Goal: Transaction & Acquisition: Purchase product/service

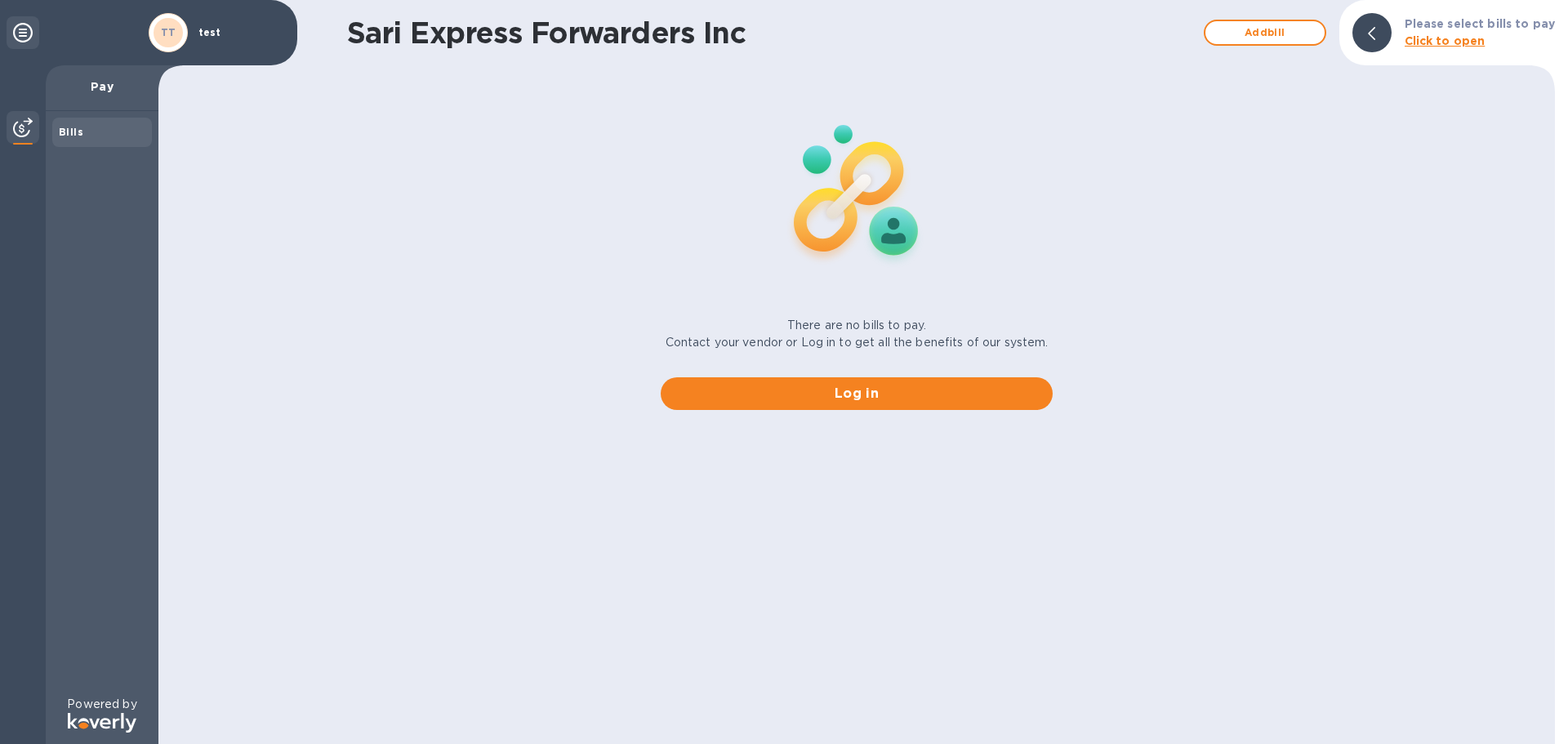
click at [621, 250] on div "There are no bills to pay. Contact your vendor or Log in to get all the benefit…" at bounding box center [856, 247] width 1409 height 351
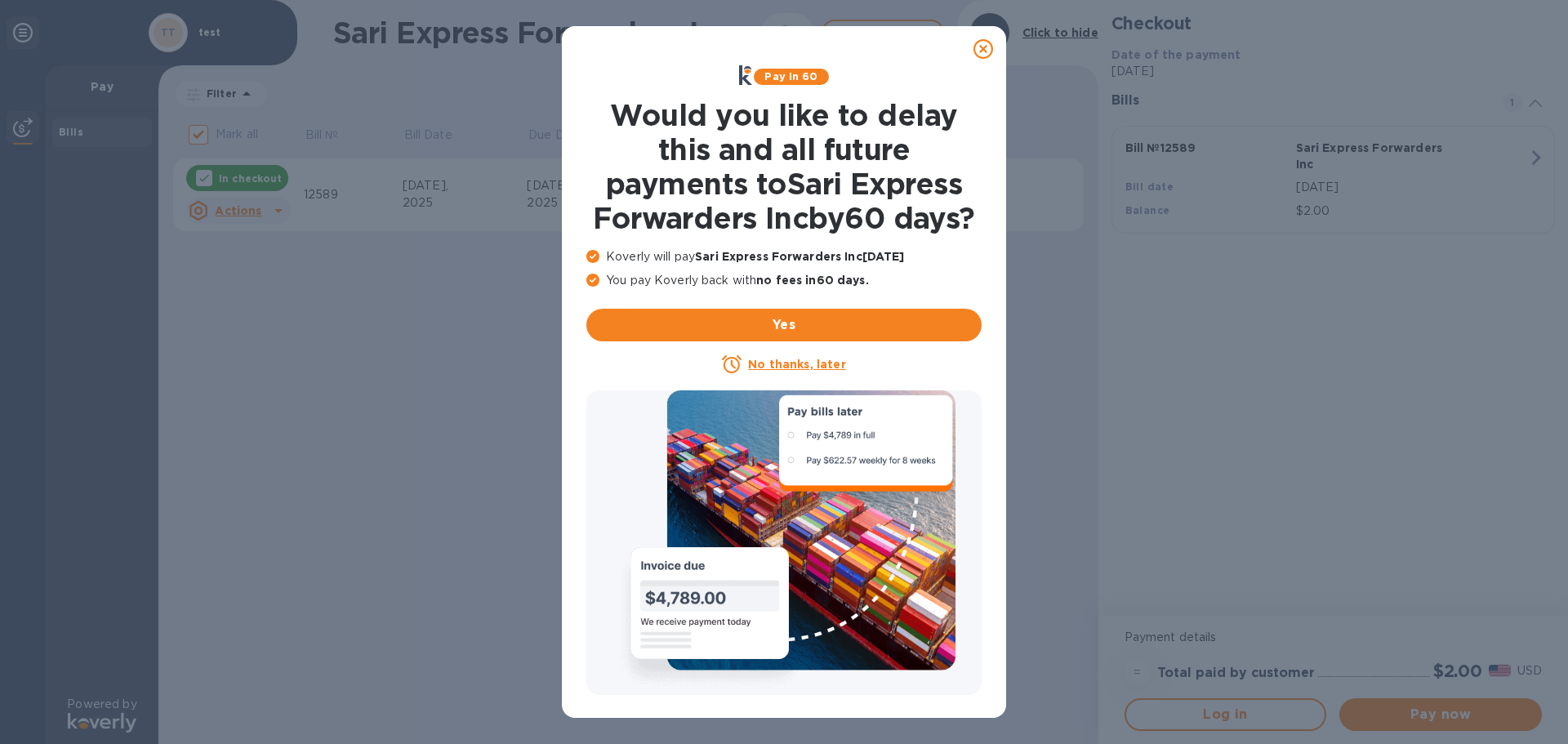
click at [810, 371] on u "No thanks, later" at bounding box center [796, 364] width 97 height 13
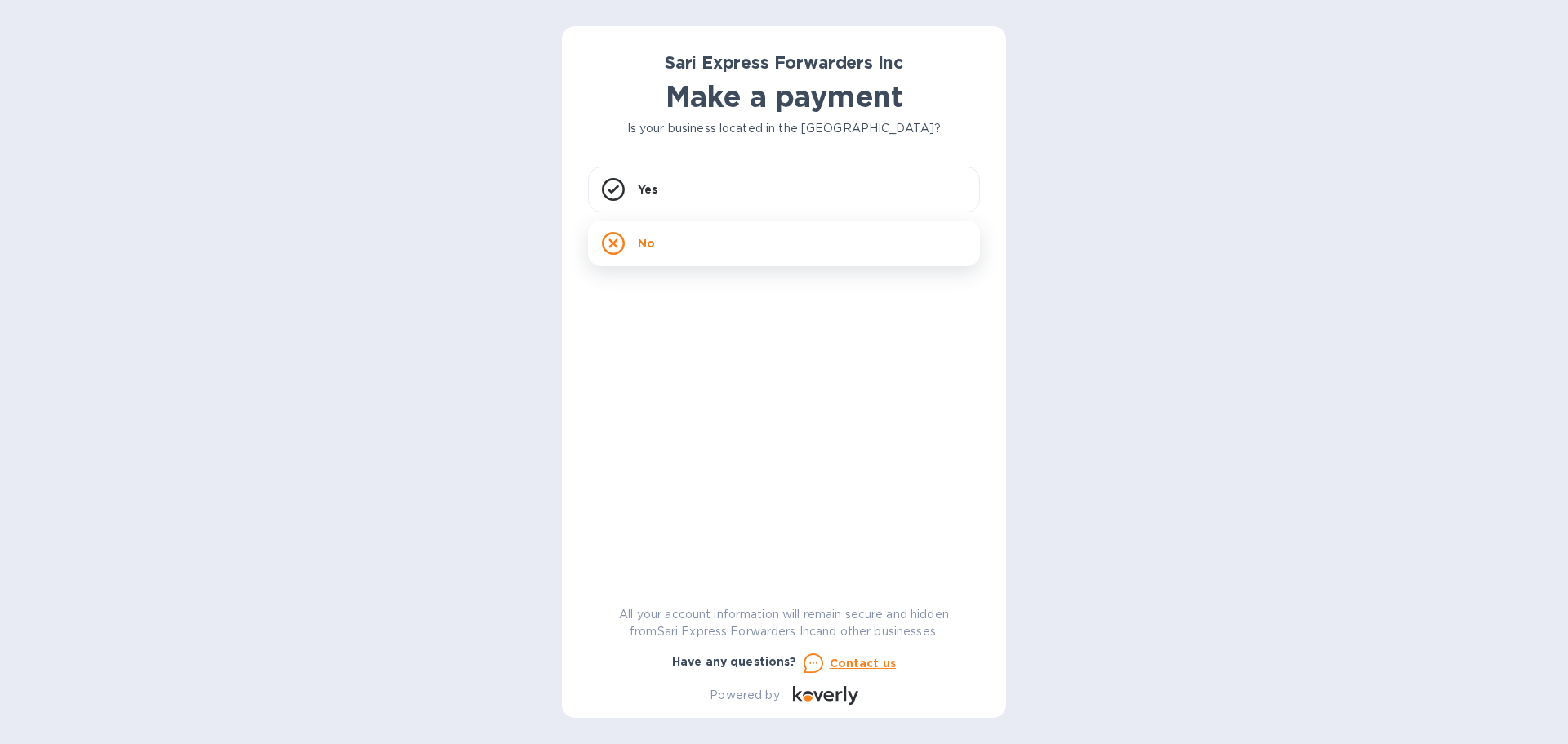
click at [655, 252] on div "No" at bounding box center [784, 243] width 392 height 46
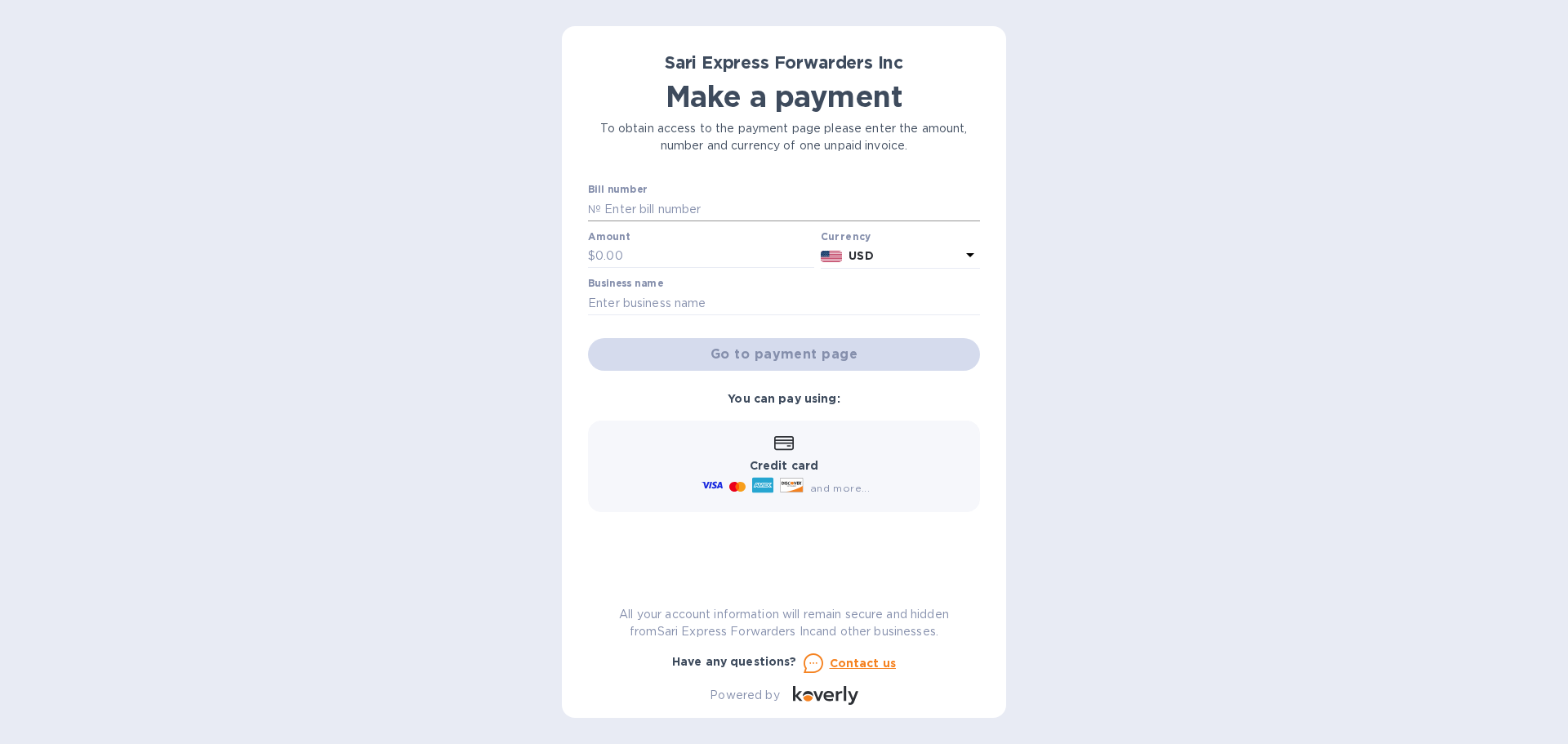
click at [658, 213] on input "text" at bounding box center [790, 209] width 379 height 24
type input "12458"
type input "2.00"
click at [618, 304] on input "text" at bounding box center [784, 303] width 392 height 24
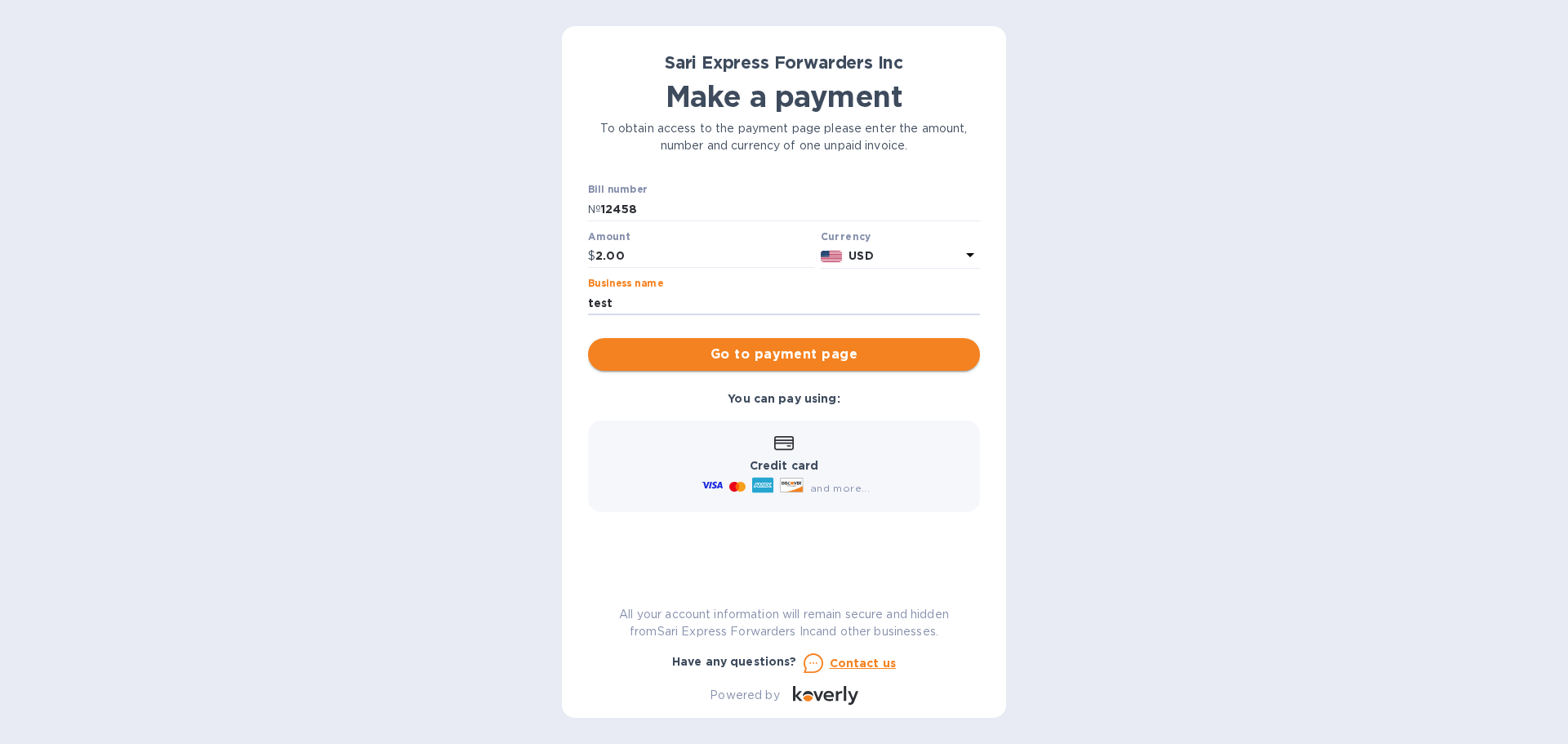
type input "test"
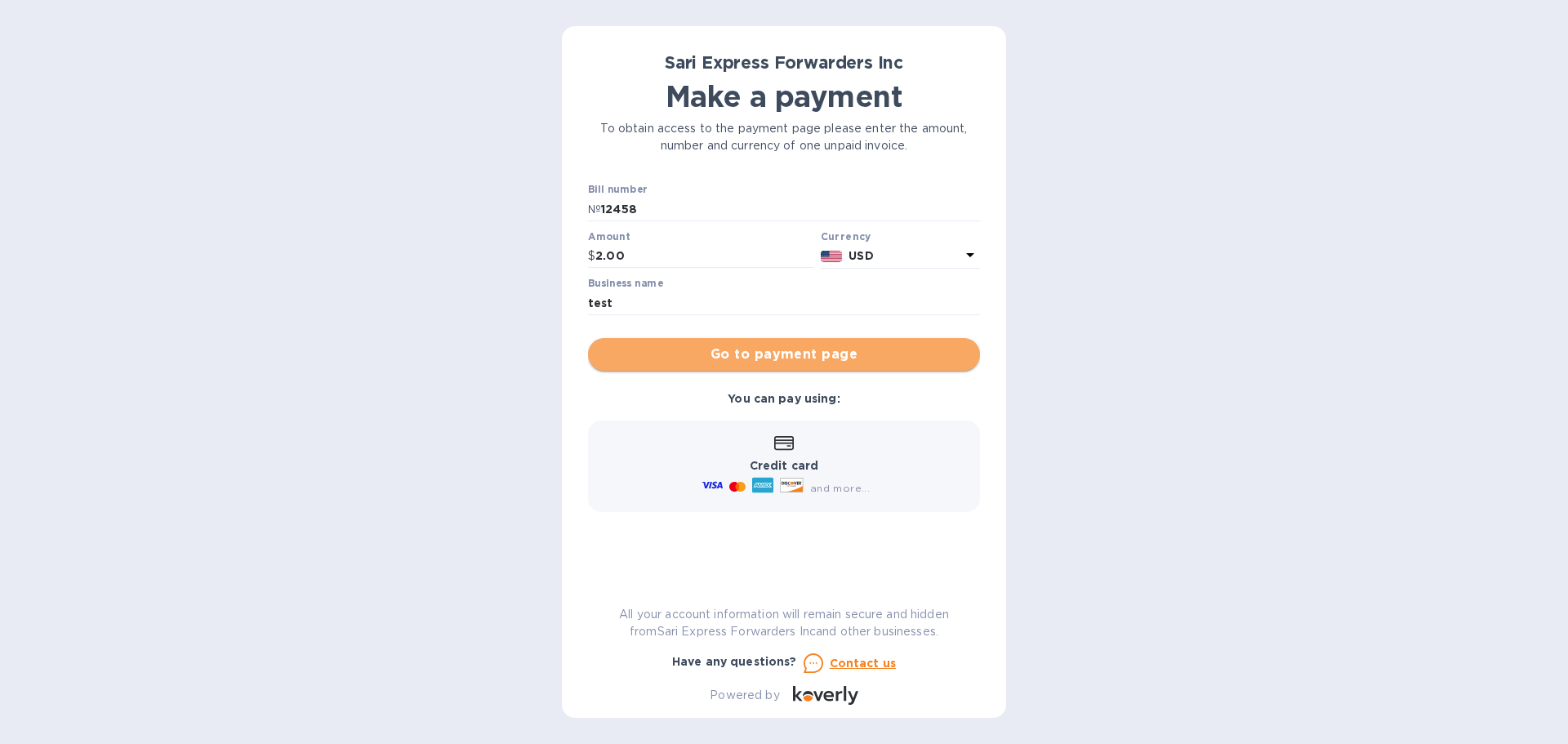
click at [864, 339] on button "Go to payment page" at bounding box center [784, 355] width 392 height 33
